Goal: Information Seeking & Learning: Learn about a topic

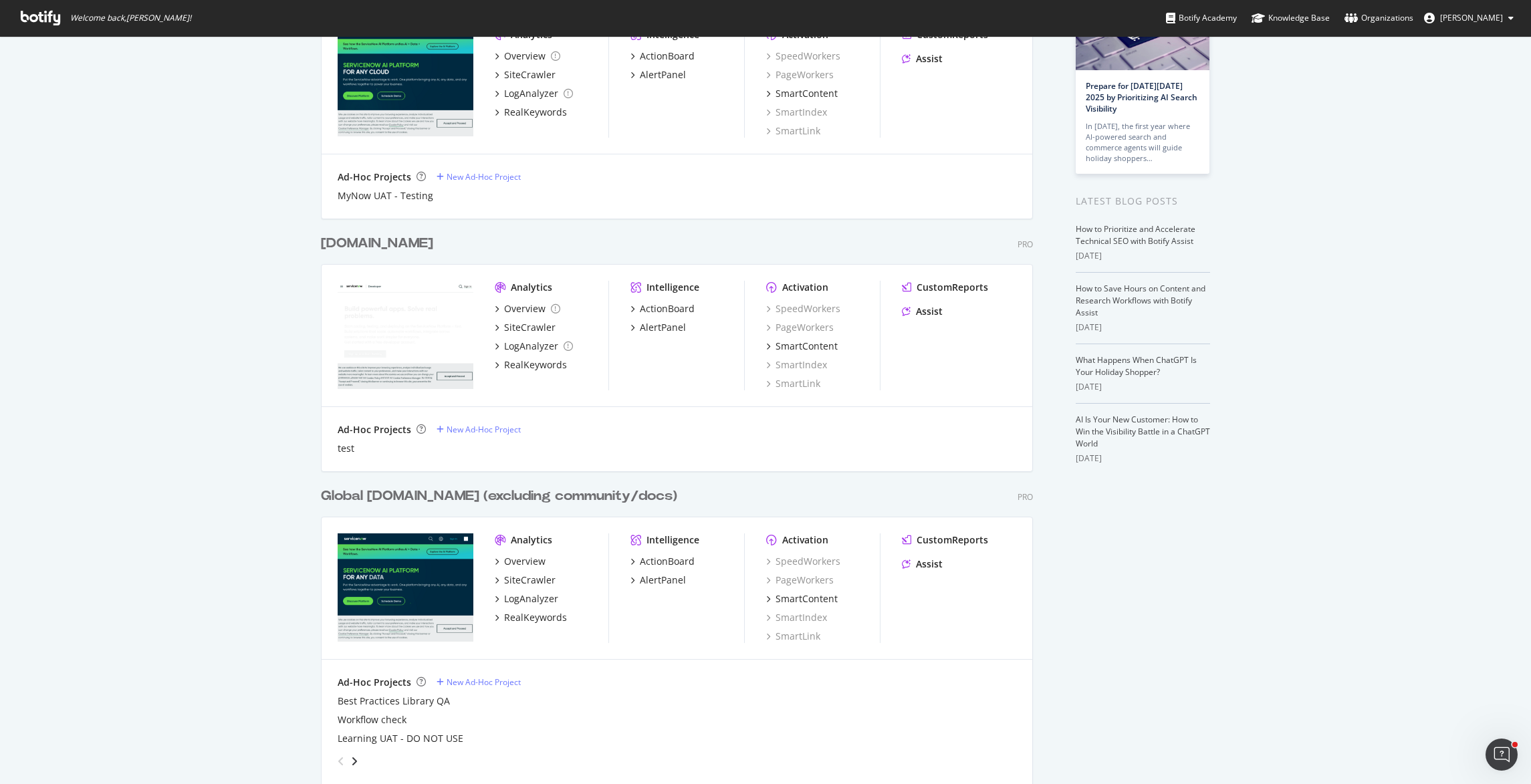
scroll to position [180, 0]
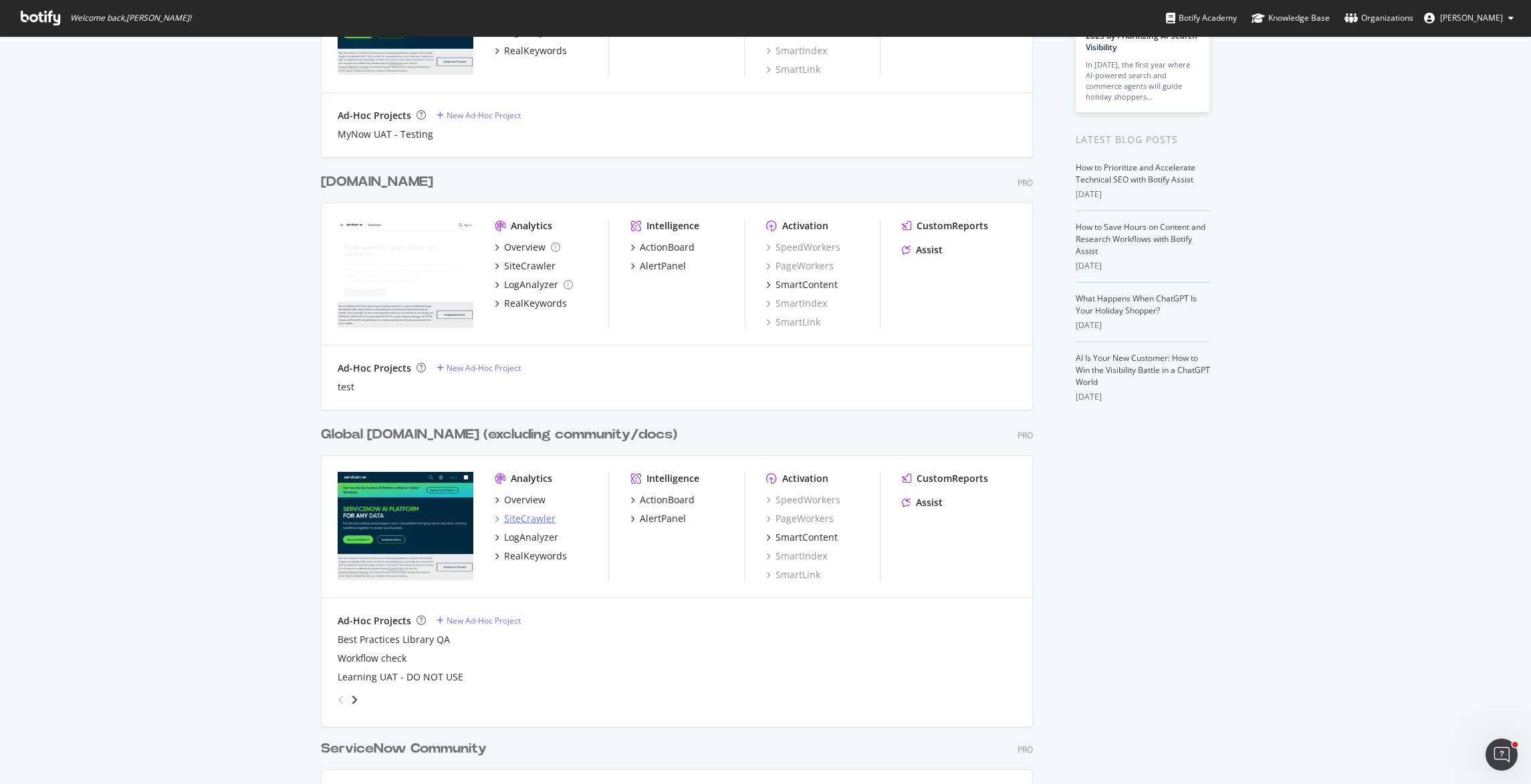
click at [513, 517] on div "SiteCrawler" at bounding box center [530, 519] width 52 height 13
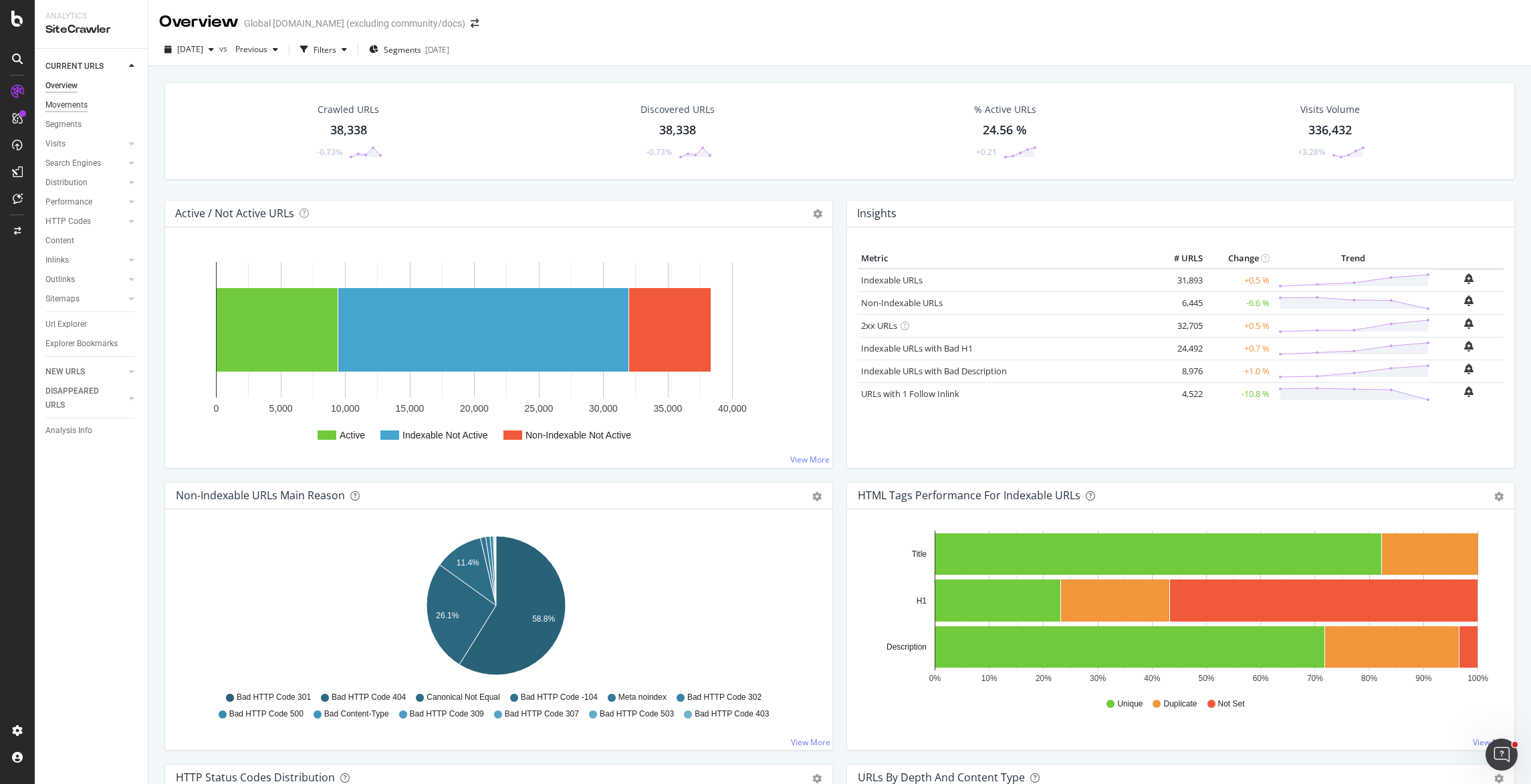
click at [73, 105] on div "Movements" at bounding box center [66, 105] width 42 height 14
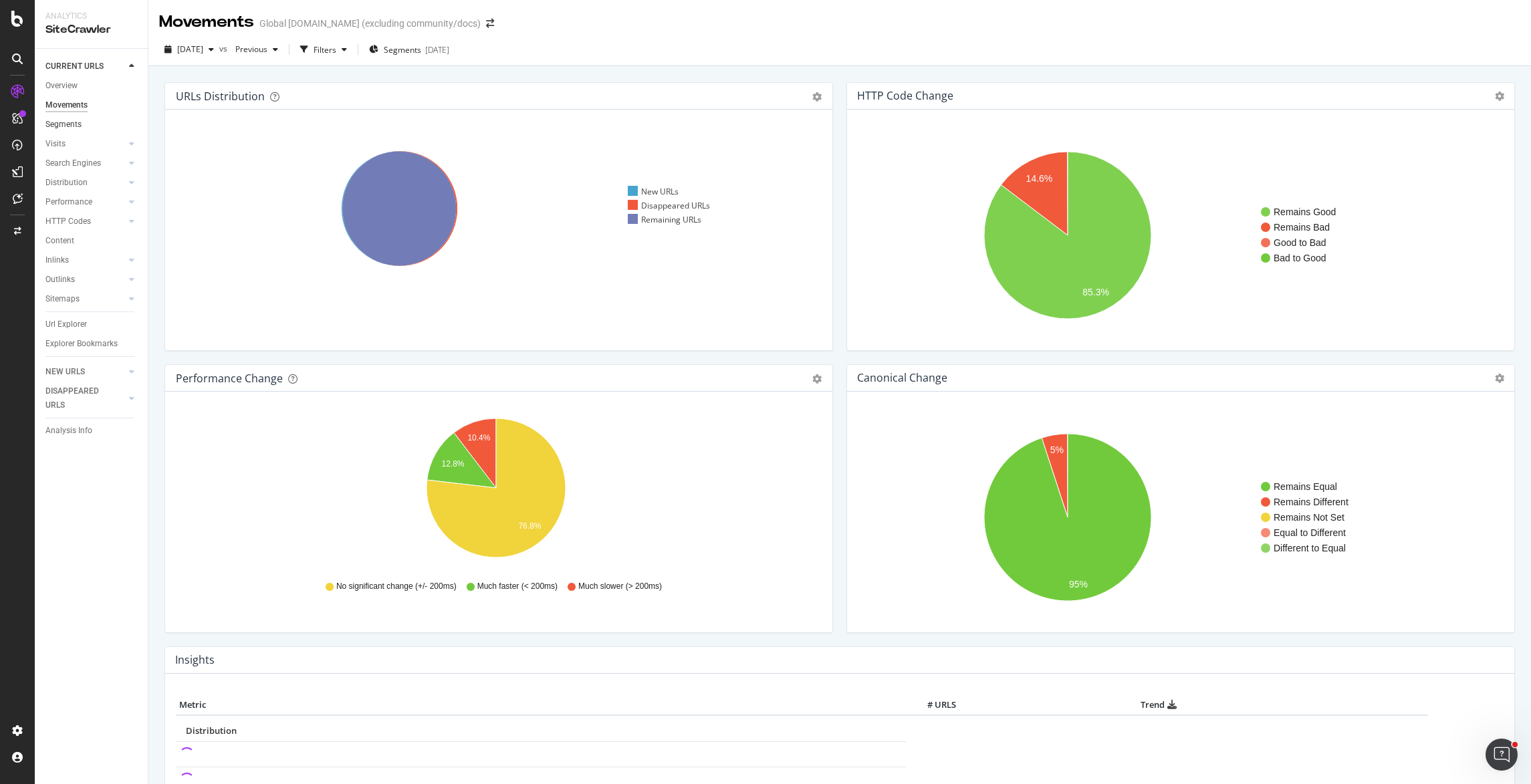
click at [84, 128] on link "Segments" at bounding box center [91, 125] width 93 height 14
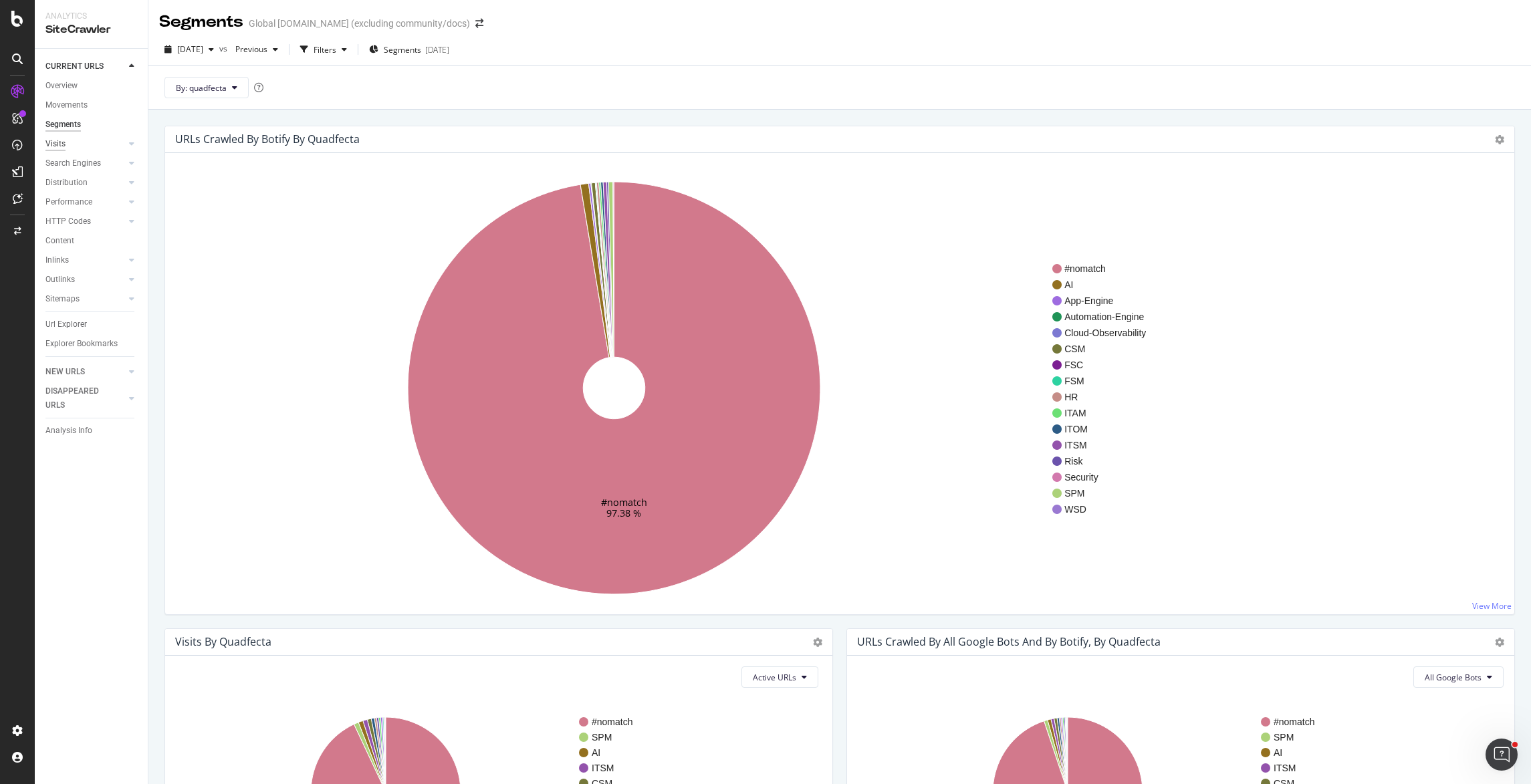
click at [52, 145] on div "Visits" at bounding box center [55, 144] width 20 height 14
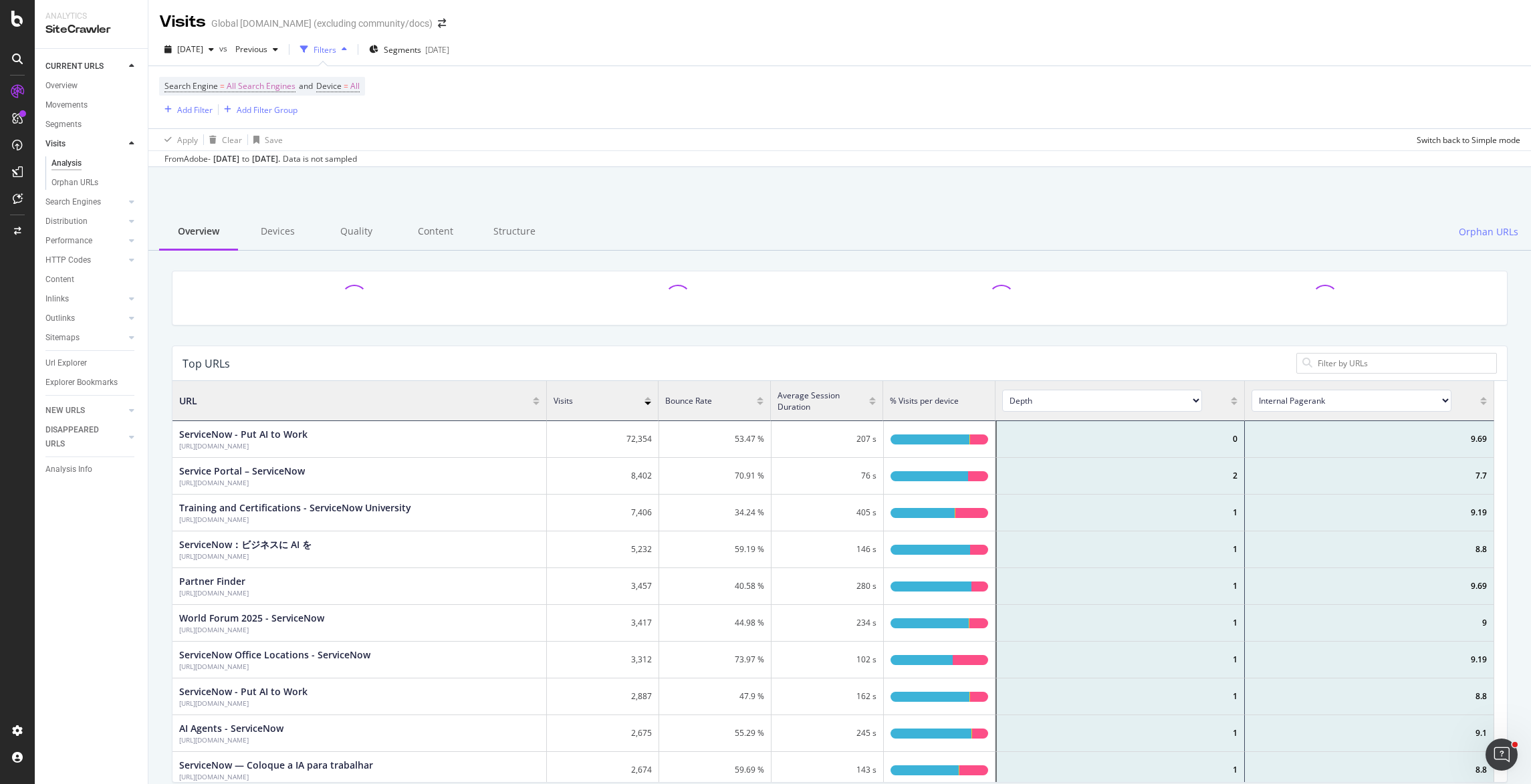
scroll to position [388, 1309]
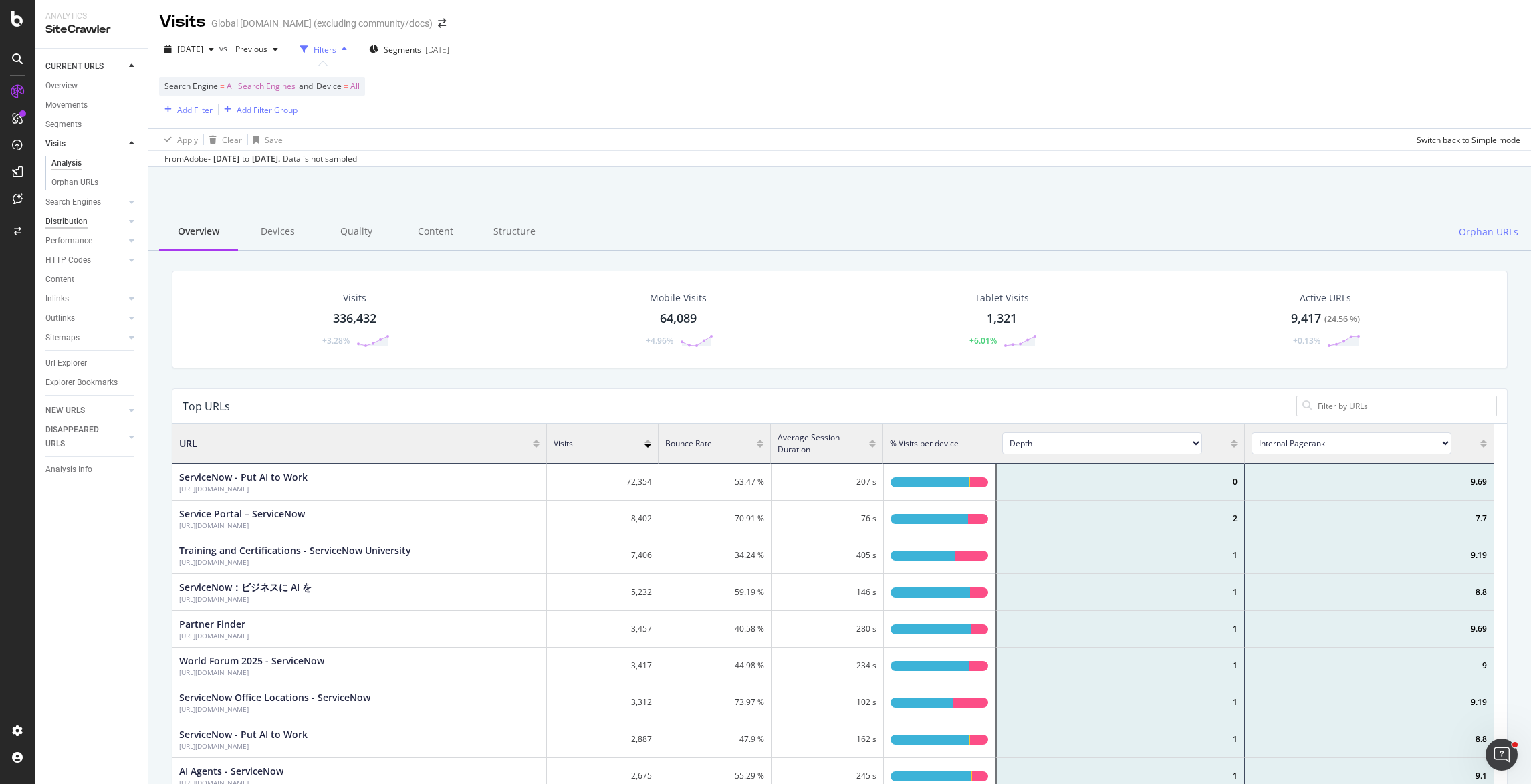
click at [67, 225] on div "Distribution" at bounding box center [66, 222] width 42 height 14
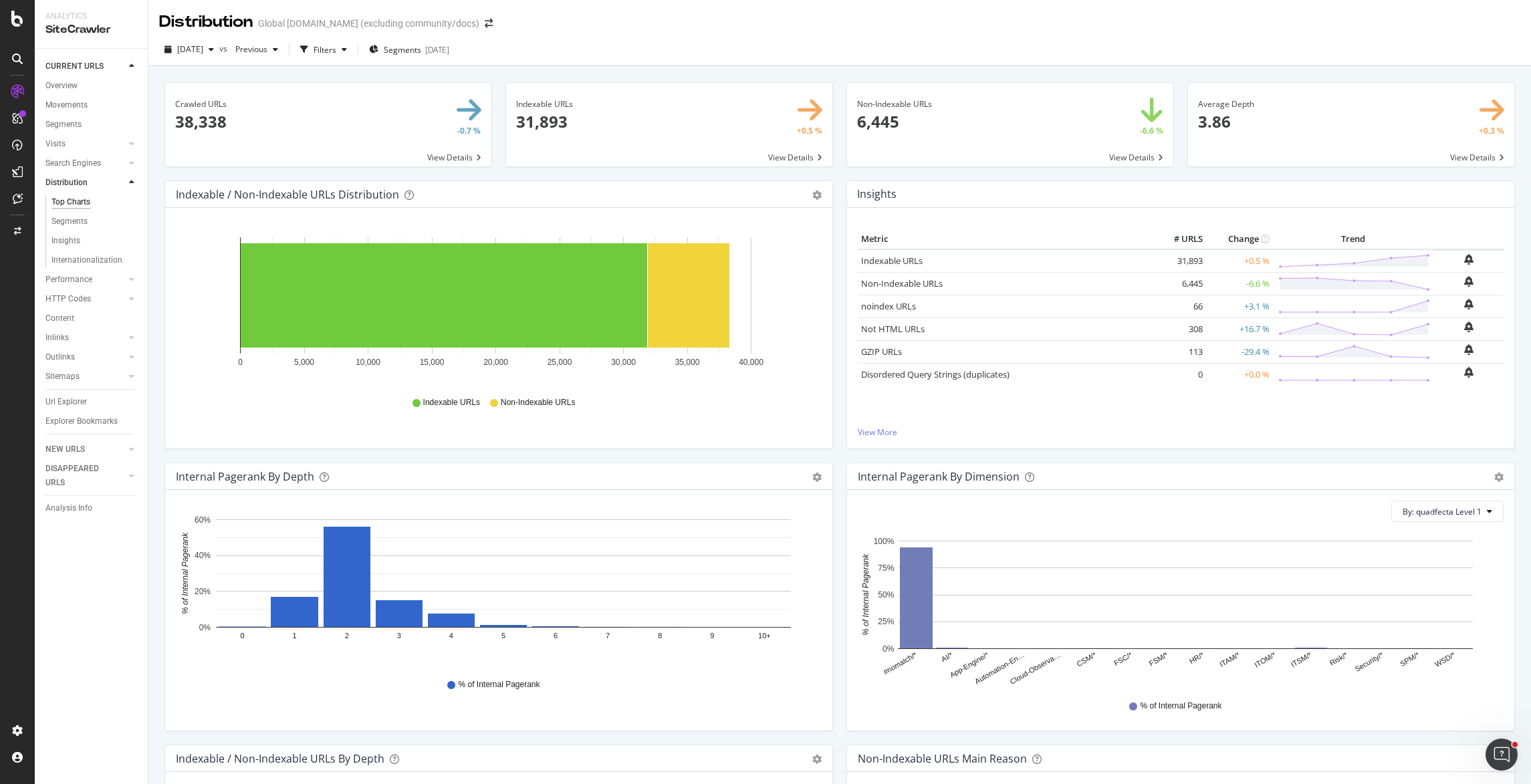
click at [815, 193] on div "Indexable / Non-Indexable URLs Distribution Bar Bar (by Percentage) Table Expor…" at bounding box center [498, 194] width 667 height 27
click at [813, 193] on icon "gear" at bounding box center [817, 195] width 9 height 9
click at [773, 251] on span "Bar (by Percentage)" at bounding box center [771, 245] width 122 height 18
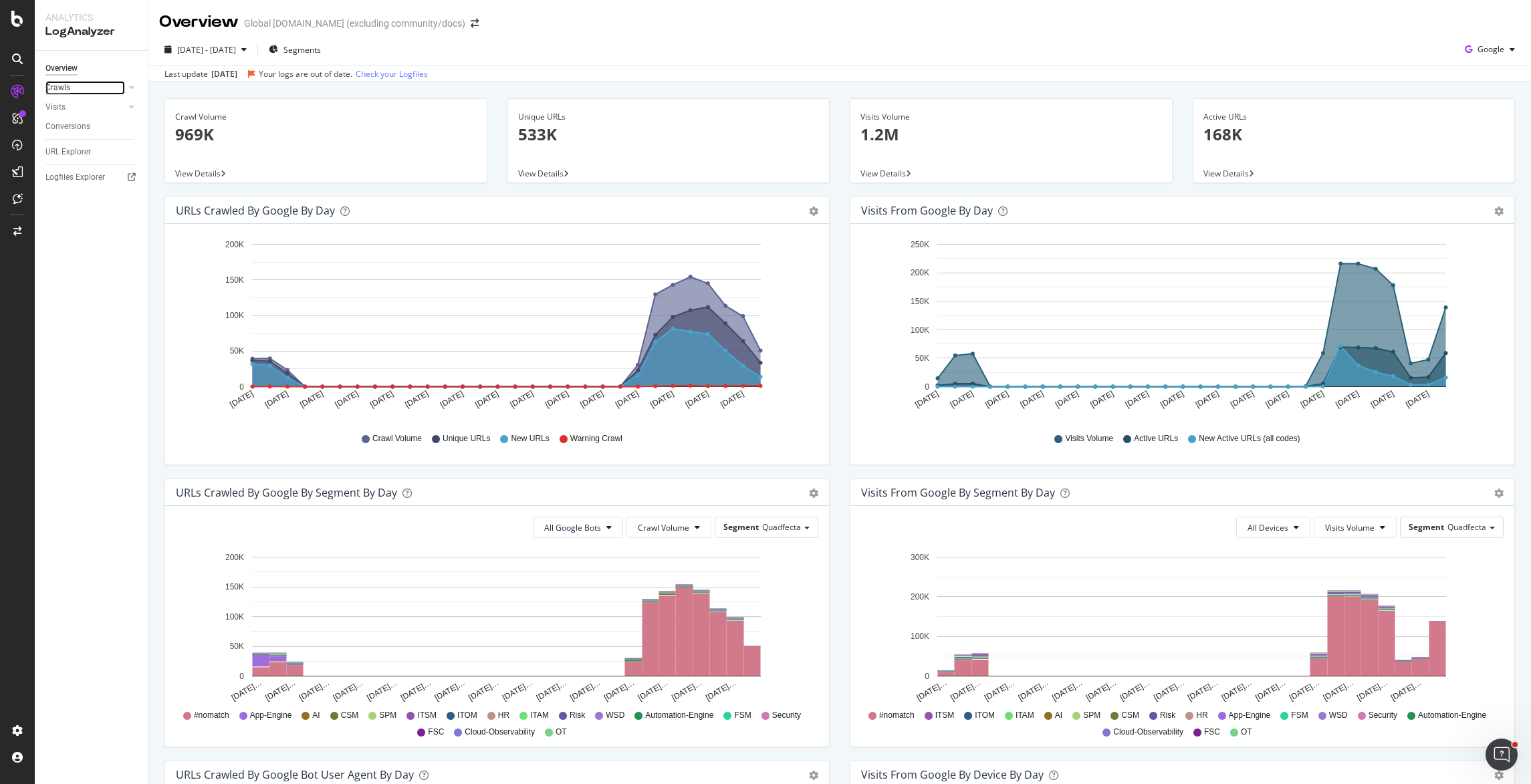
click at [62, 87] on div "Crawls" at bounding box center [58, 88] width 25 height 14
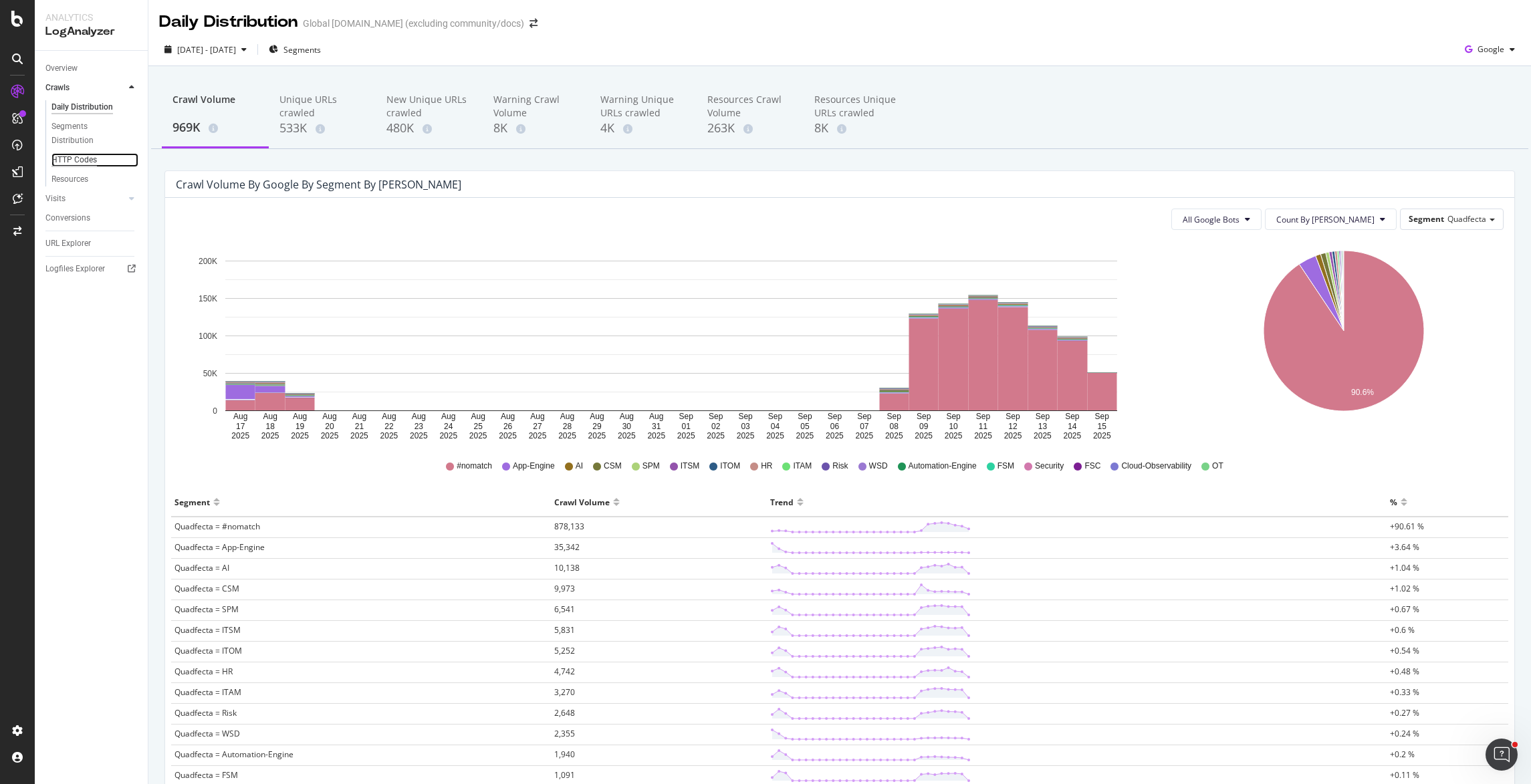
click at [74, 161] on div "HTTP Codes" at bounding box center [74, 160] width 45 height 14
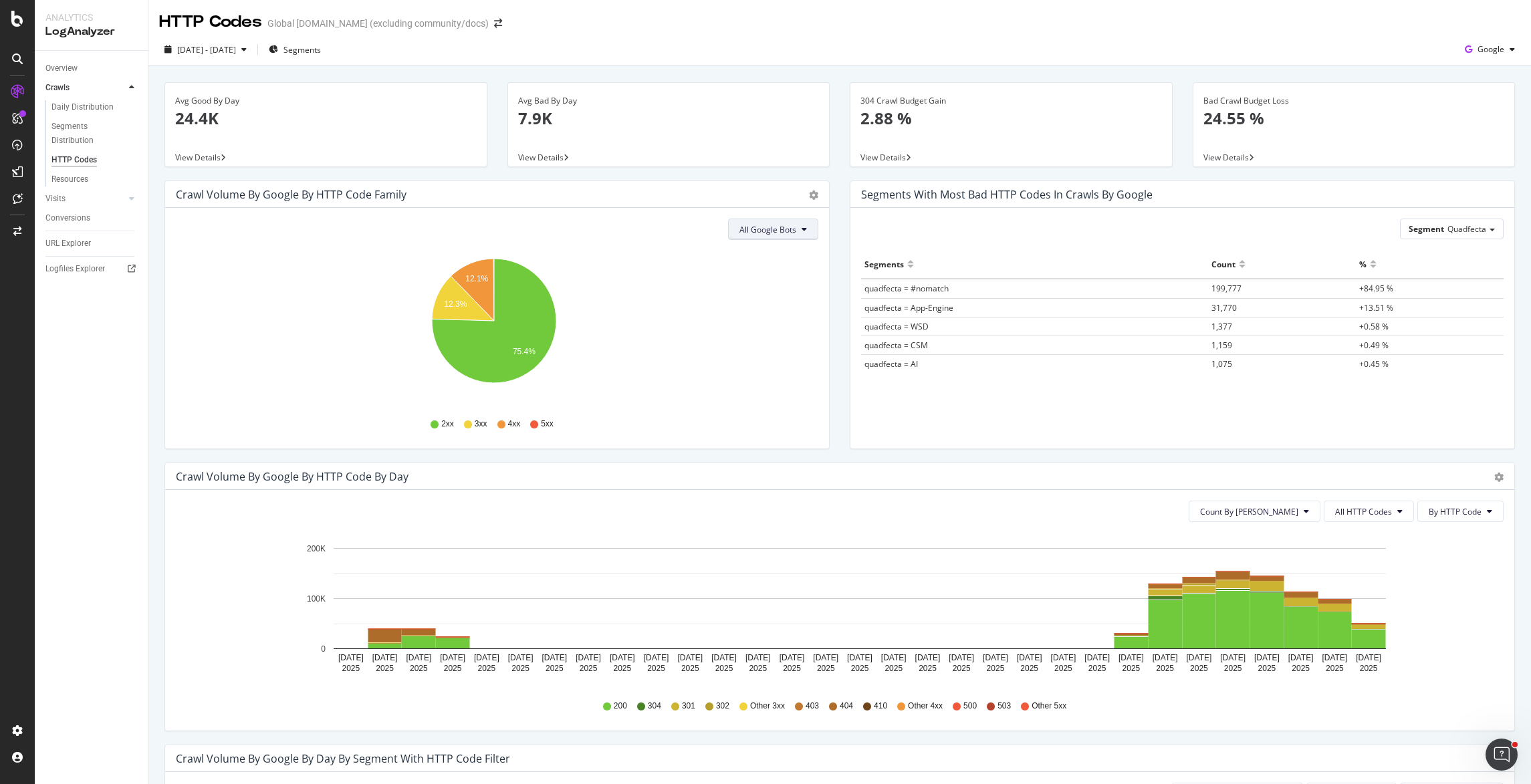
click at [780, 225] on span "All Google Bots" at bounding box center [768, 230] width 57 height 12
click at [809, 194] on icon "gear" at bounding box center [814, 195] width 9 height 9
click at [640, 225] on div "All Google Bots" at bounding box center [497, 229] width 643 height 21
